Goal: Navigation & Orientation: Find specific page/section

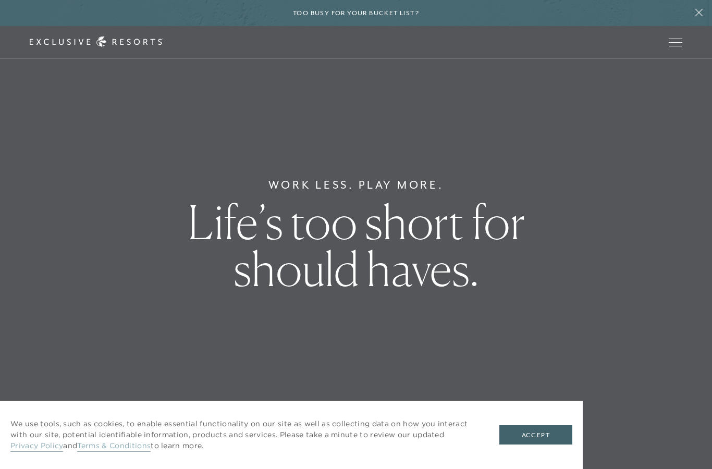
click at [535, 432] on button "Accept" at bounding box center [536, 436] width 73 height 20
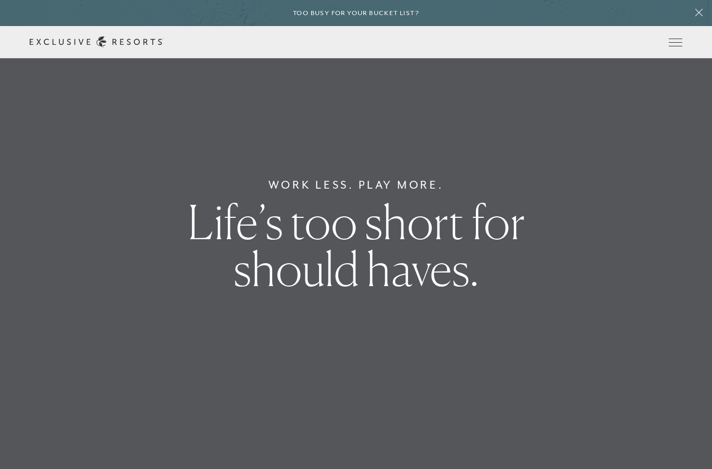
click at [679, 41] on span "Open navigation" at bounding box center [676, 42] width 14 height 7
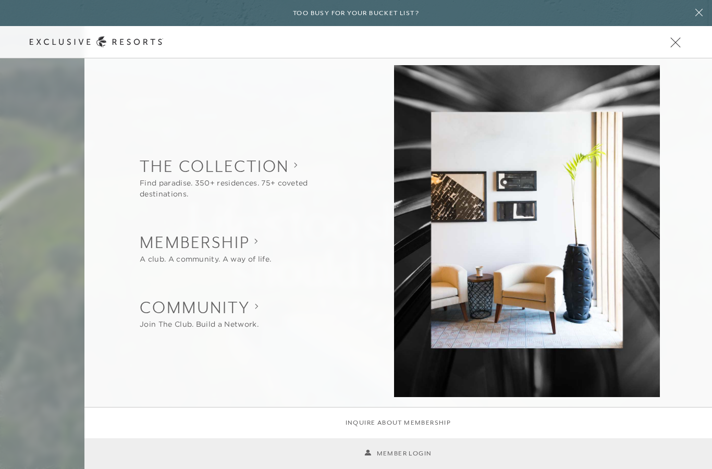
click at [678, 42] on span "Open navigation" at bounding box center [676, 42] width 14 height 7
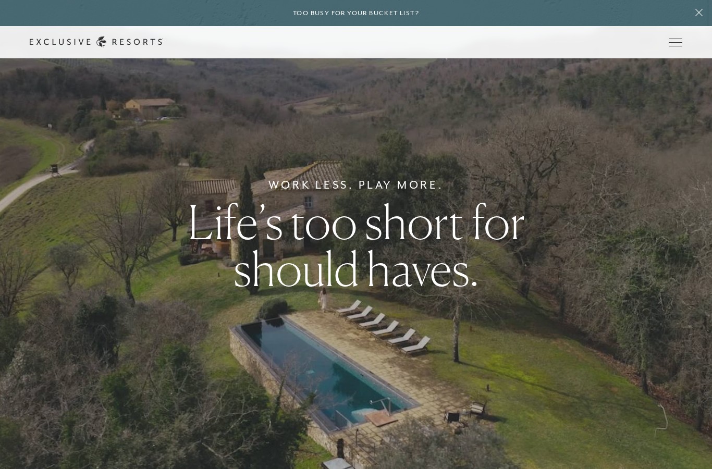
click at [673, 43] on span "Open navigation" at bounding box center [676, 42] width 14 height 7
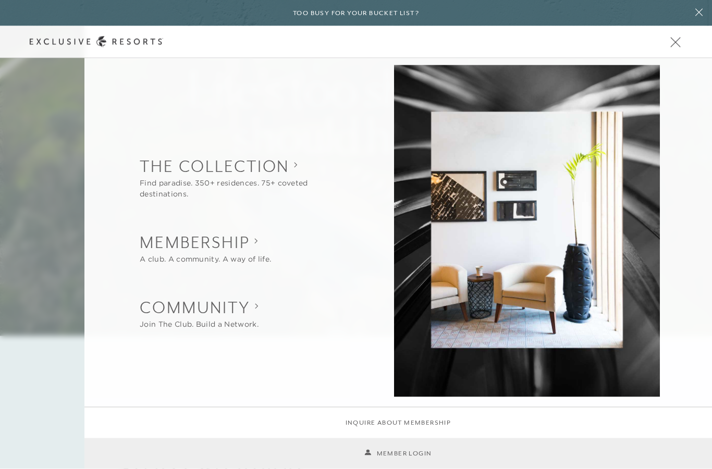
click at [394, 452] on div at bounding box center [356, 234] width 712 height 469
click at [387, 456] on div at bounding box center [356, 234] width 712 height 469
click at [377, 450] on div at bounding box center [356, 234] width 712 height 469
click at [671, 48] on div at bounding box center [356, 234] width 712 height 469
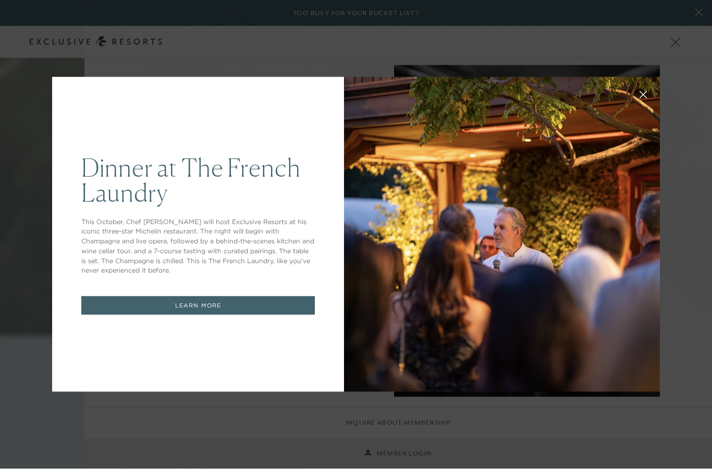
scroll to position [134, 0]
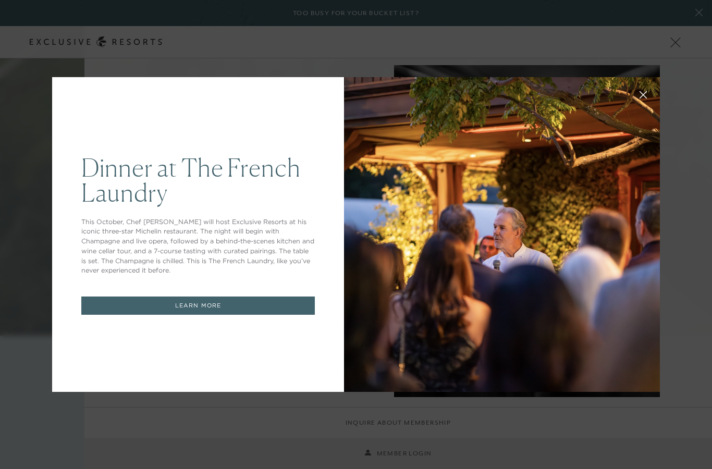
click at [410, 463] on div "Dinner at The [GEOGRAPHIC_DATA] This October, Chef [PERSON_NAME] will host Excl…" at bounding box center [356, 234] width 712 height 469
click at [680, 44] on div "Dinner at The [GEOGRAPHIC_DATA] This October, Chef [PERSON_NAME] will host Excl…" at bounding box center [356, 234] width 712 height 469
click at [641, 98] on icon at bounding box center [644, 95] width 7 height 7
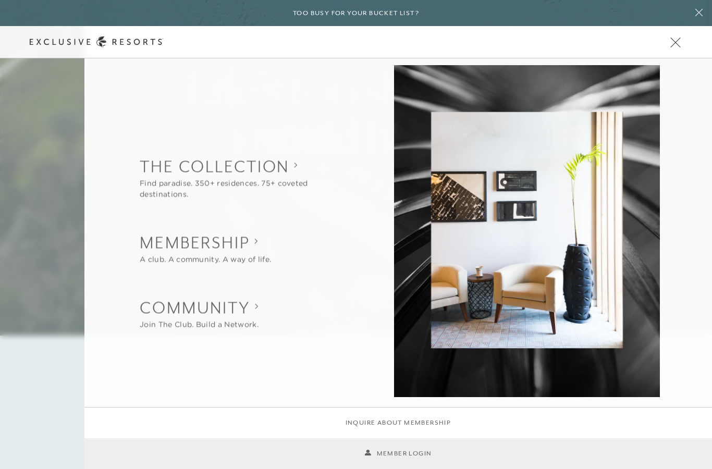
click at [392, 454] on link "Member Login" at bounding box center [398, 454] width 67 height 10
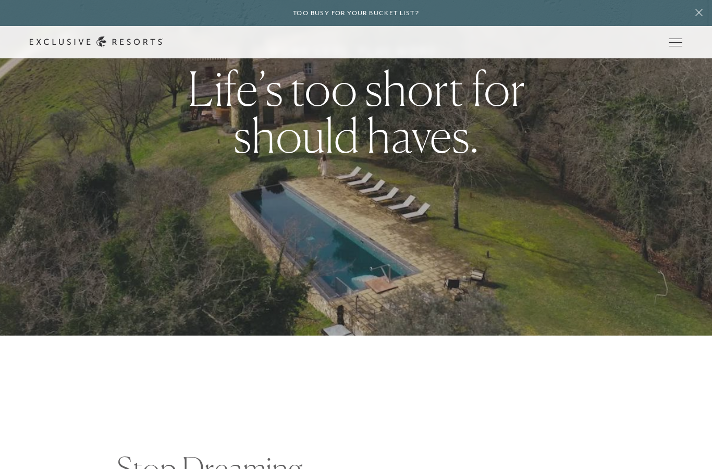
click at [675, 44] on span "Open navigation" at bounding box center [676, 42] width 14 height 7
